Goal: Task Accomplishment & Management: Use online tool/utility

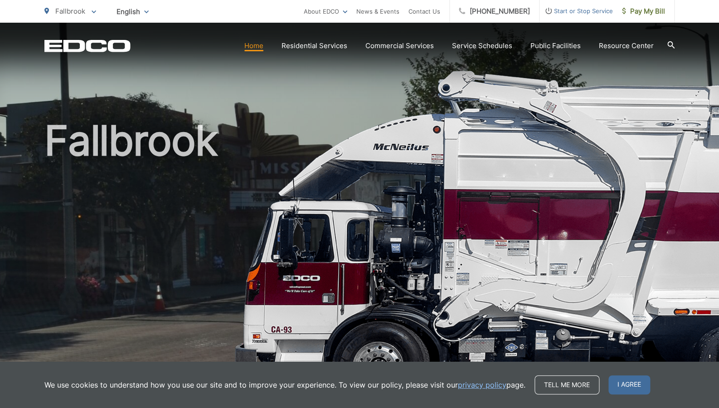
click at [264, 49] on link "Home" at bounding box center [253, 45] width 19 height 11
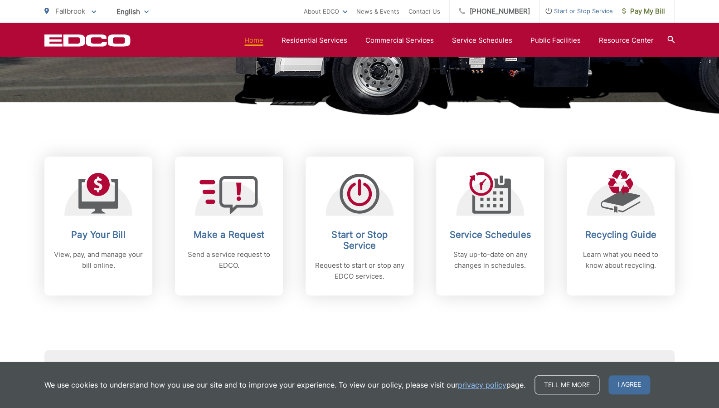
scroll to position [302, 0]
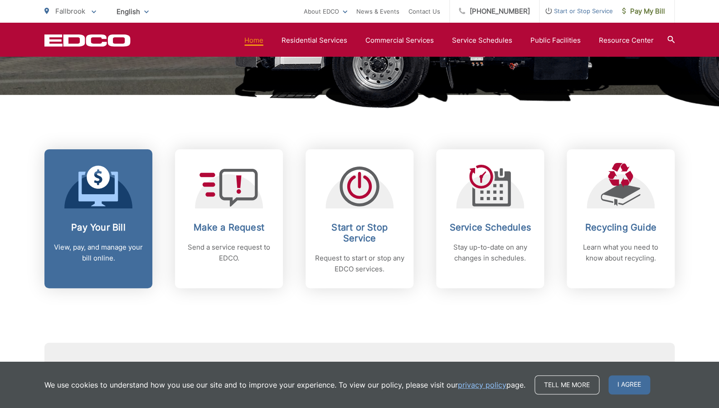
click at [103, 188] on icon at bounding box center [98, 186] width 40 height 41
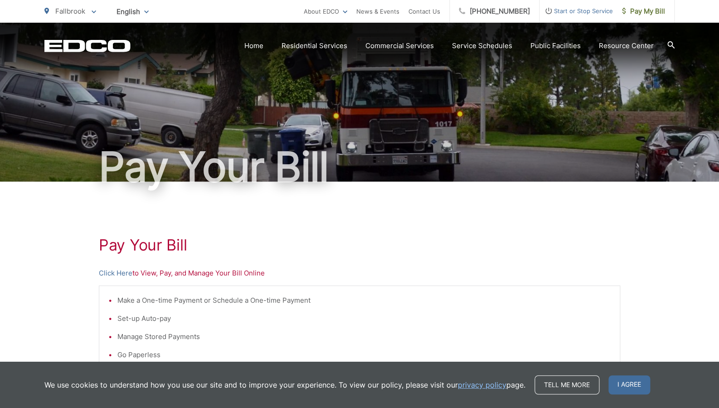
scroll to position [0, 0]
click at [123, 273] on link "Click Here" at bounding box center [116, 272] width 34 height 11
